Goal: Use online tool/utility: Utilize a website feature to perform a specific function

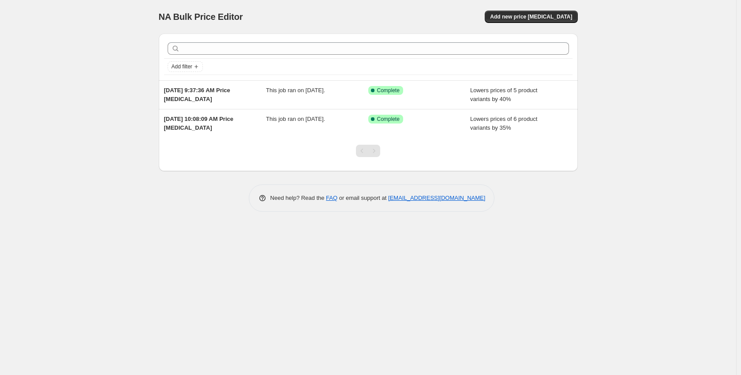
click at [539, 24] on div "NA Bulk Price Editor. This page is ready NA Bulk Price Editor Add new price [ME…" at bounding box center [368, 17] width 419 height 34
click at [538, 19] on span "Add new price [MEDICAL_DATA]" at bounding box center [531, 16] width 82 height 7
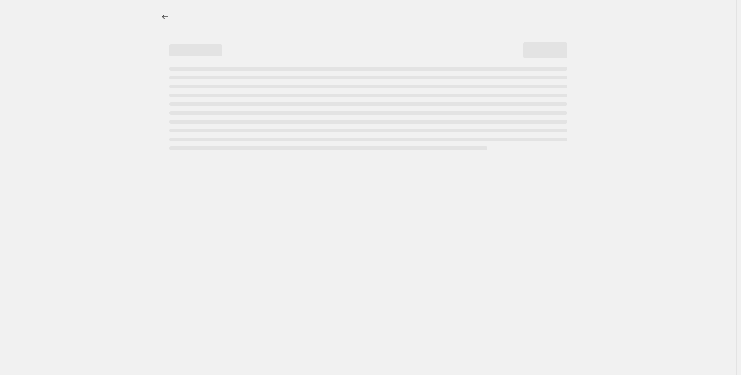
select select "percentage"
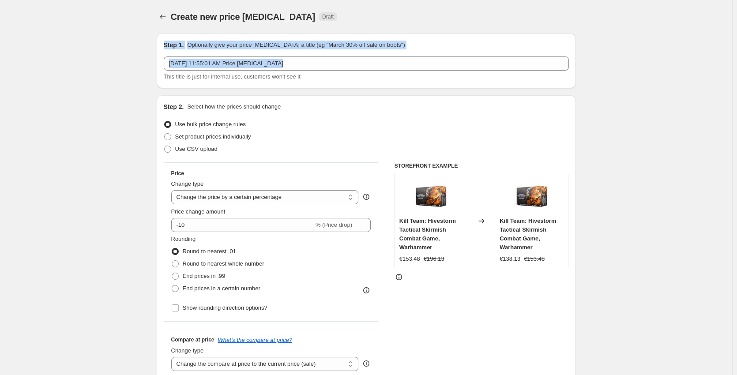
drag, startPoint x: 719, startPoint y: 33, endPoint x: 722, endPoint y: 60, distance: 28.0
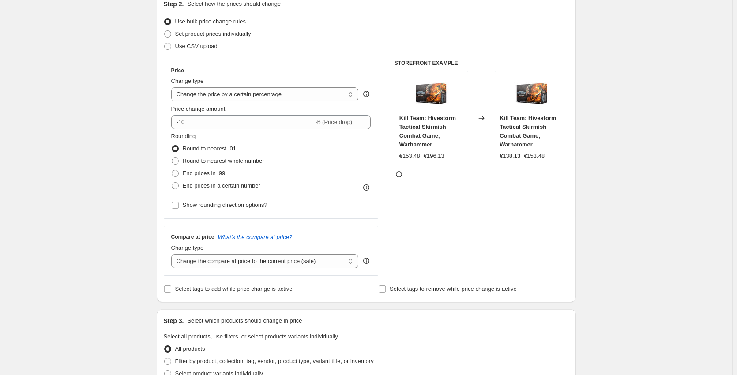
scroll to position [162, 0]
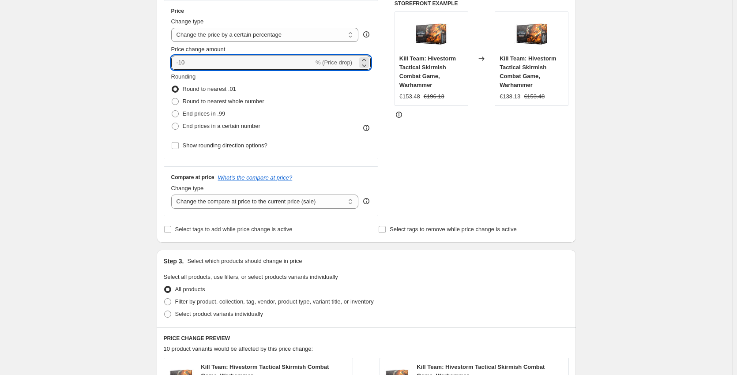
drag, startPoint x: 181, startPoint y: 64, endPoint x: 275, endPoint y: 50, distance: 95.1
click at [238, 66] on input "-10" at bounding box center [242, 63] width 142 height 14
type input "-0"
type input "-40"
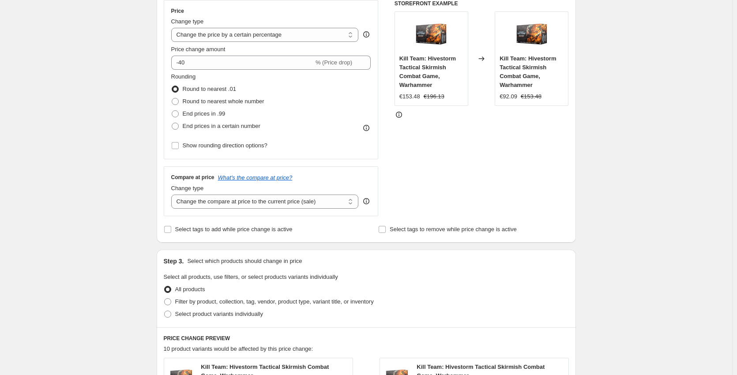
click at [471, 145] on div "STOREFRONT EXAMPLE Kill Team: Hivestorm Tactical Skirmish Combat Game, Warhamme…" at bounding box center [481, 108] width 174 height 216
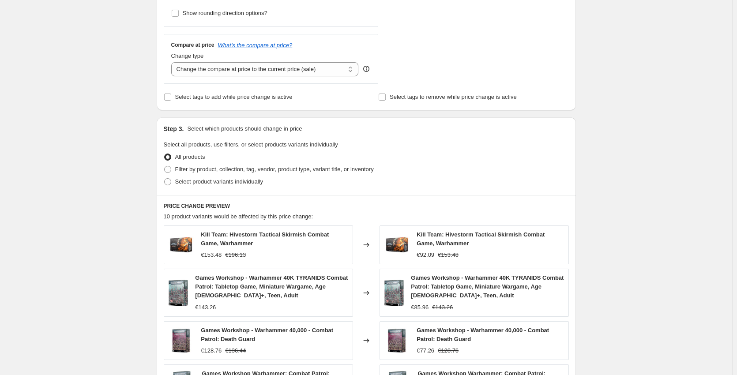
scroll to position [321, 0]
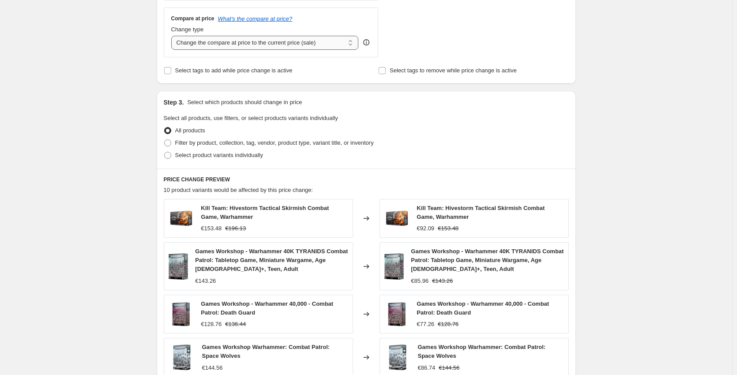
click at [325, 46] on select "Change the compare at price to the current price (sale) Change the compare at p…" at bounding box center [264, 43] width 187 height 14
select select "remove"
click at [173, 36] on select "Change the compare at price to the current price (sale) Change the compare at p…" at bounding box center [264, 43] width 187 height 14
click at [519, 154] on div "Select product variants individually" at bounding box center [366, 155] width 405 height 12
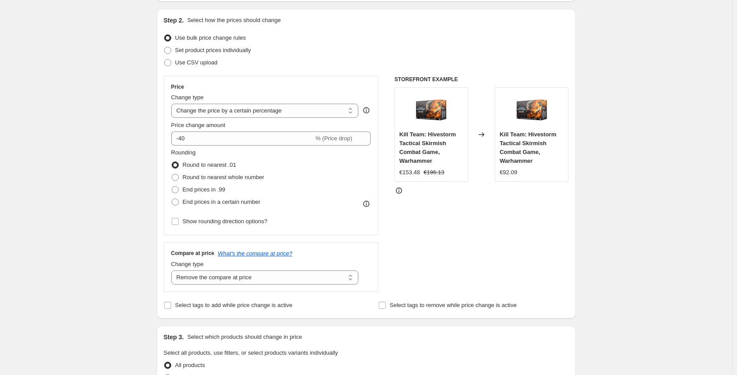
scroll to position [114, 0]
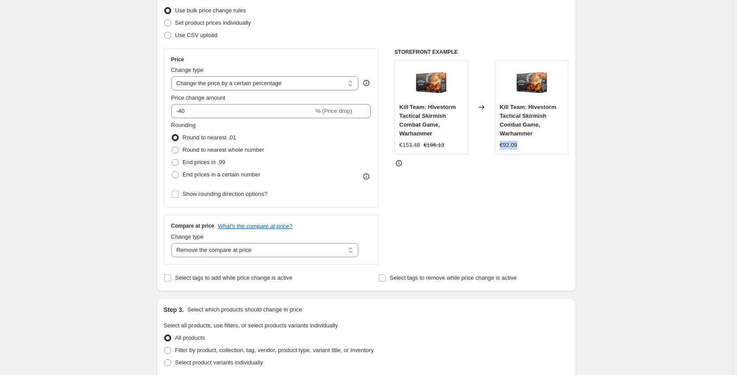
drag, startPoint x: 735, startPoint y: 140, endPoint x: 739, endPoint y: 135, distance: 5.8
click at [737, 135] on html "Home Settings Plans Skip to content Create new price [MEDICAL_DATA]. This page …" at bounding box center [368, 73] width 737 height 375
click at [452, 212] on div "STOREFRONT EXAMPLE Kill Team: Hivestorm Tactical Skirmish Combat Game, Warhamme…" at bounding box center [481, 157] width 174 height 216
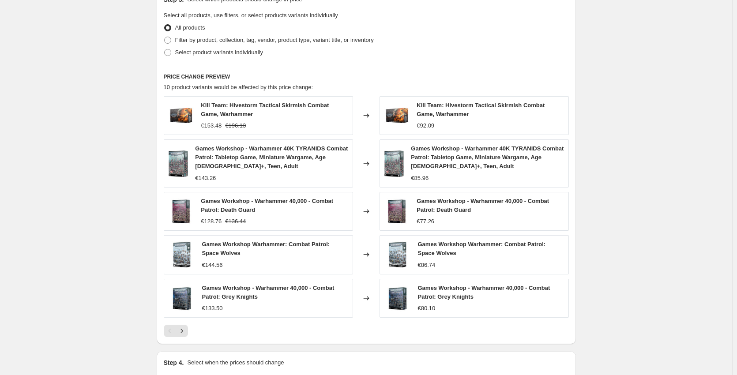
scroll to position [530, 0]
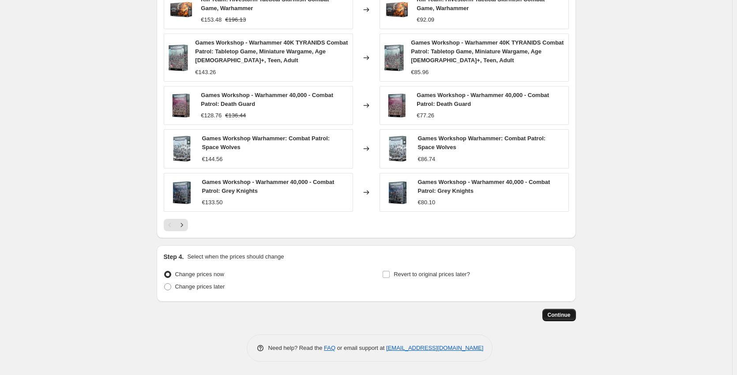
click at [574, 316] on button "Continue" at bounding box center [559, 315] width 34 height 12
click at [561, 312] on span "Continue" at bounding box center [558, 314] width 23 height 7
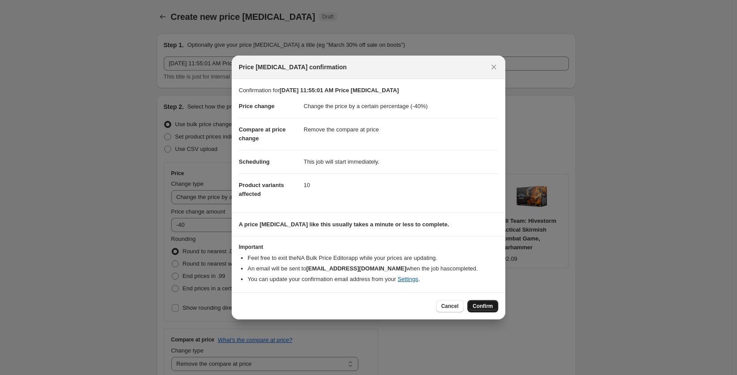
click at [478, 305] on span "Confirm" at bounding box center [482, 306] width 20 height 7
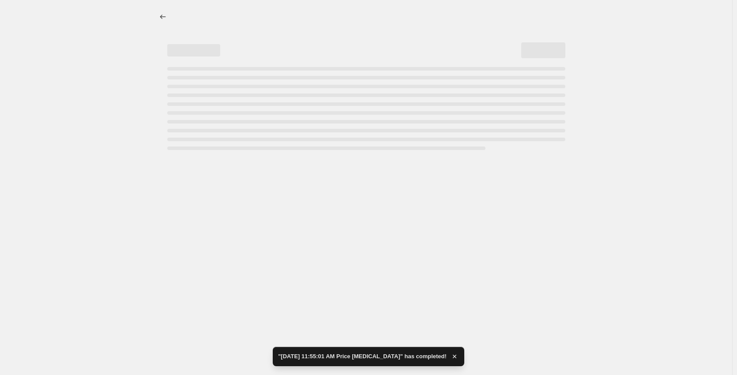
select select "percentage"
select select "remove"
